Goal: Task Accomplishment & Management: Use online tool/utility

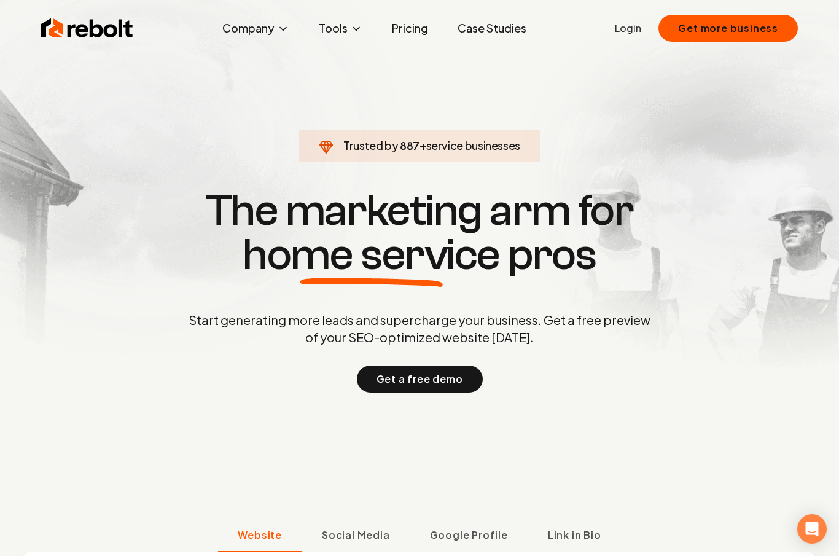
click at [641, 26] on link "Login" at bounding box center [628, 28] width 26 height 15
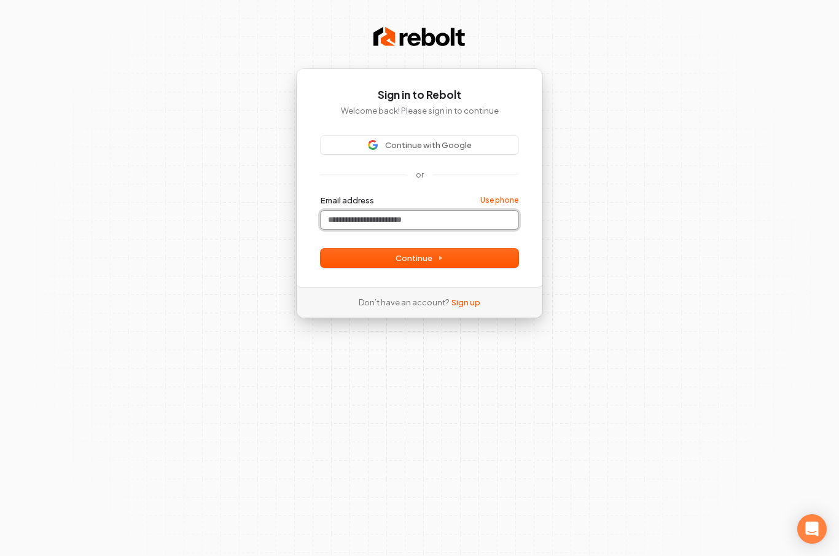
click at [339, 227] on input "Email address" at bounding box center [420, 220] width 198 height 18
click at [321, 195] on button "submit" at bounding box center [321, 195] width 0 height 0
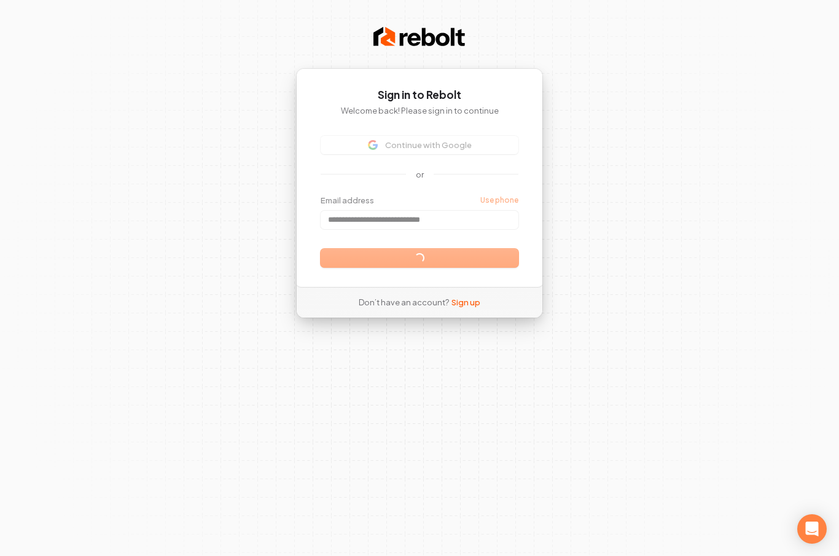
type input "**********"
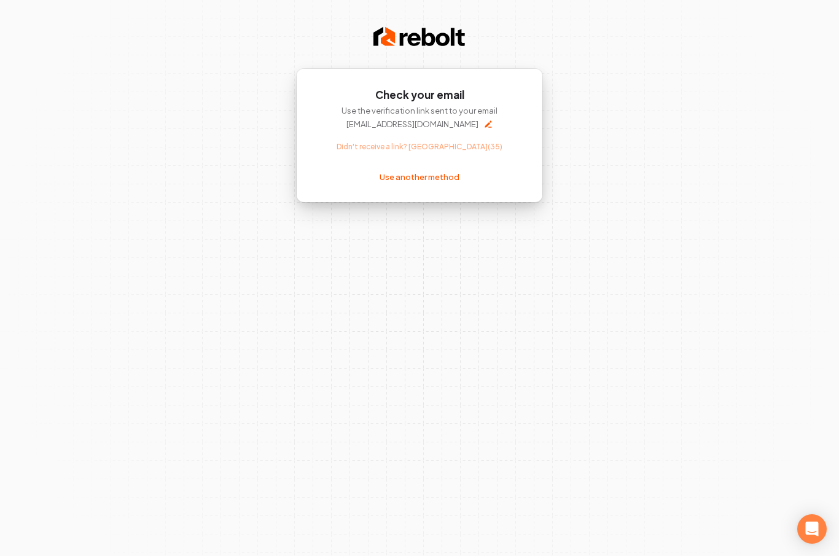
scroll to position [46, 0]
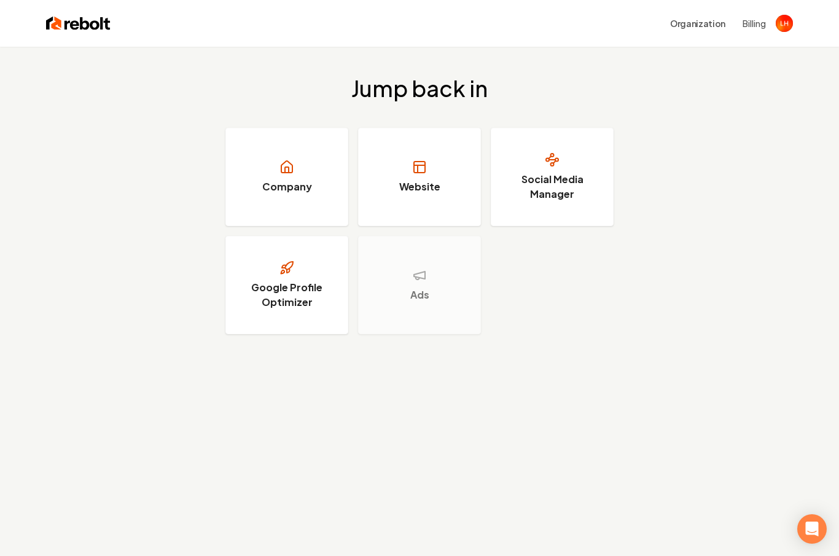
click at [419, 297] on h3 "Ads" at bounding box center [419, 294] width 19 height 15
click at [304, 285] on h3 "Google Profile Optimizer" at bounding box center [287, 294] width 92 height 29
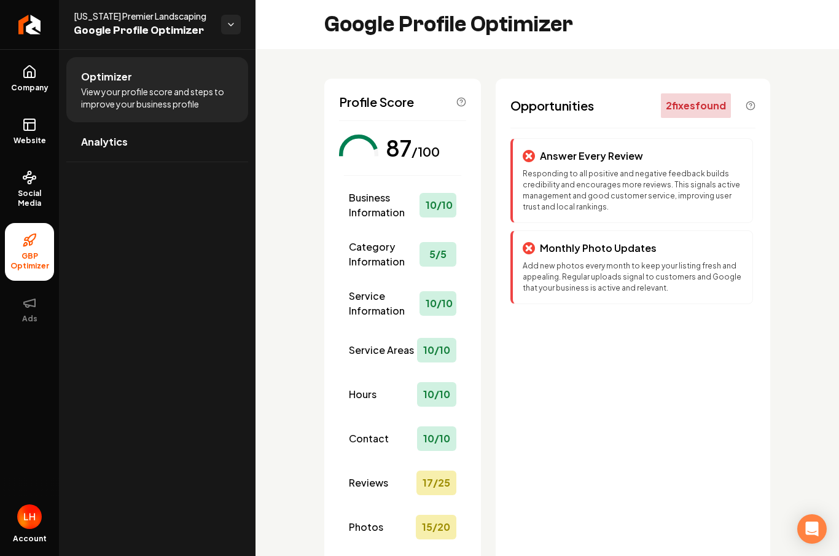
click at [415, 532] on div "Photos 15 / 20" at bounding box center [402, 527] width 117 height 34
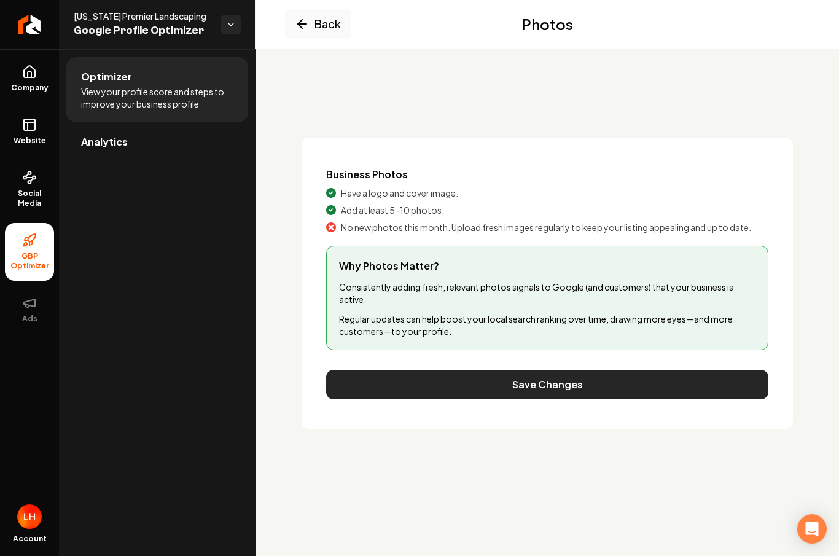
click at [451, 386] on button "Save Changes" at bounding box center [547, 384] width 442 height 29
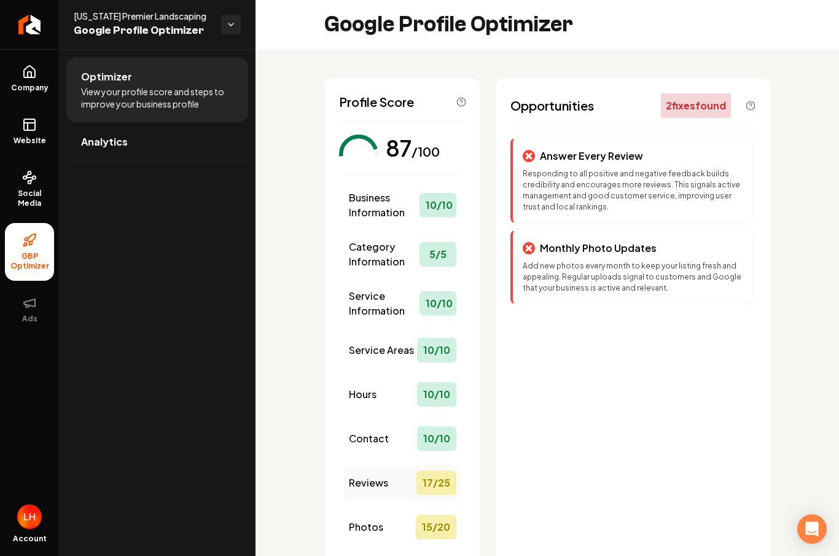
click at [388, 487] on span "Reviews" at bounding box center [368, 482] width 39 height 15
